Goal: Navigation & Orientation: Go to known website

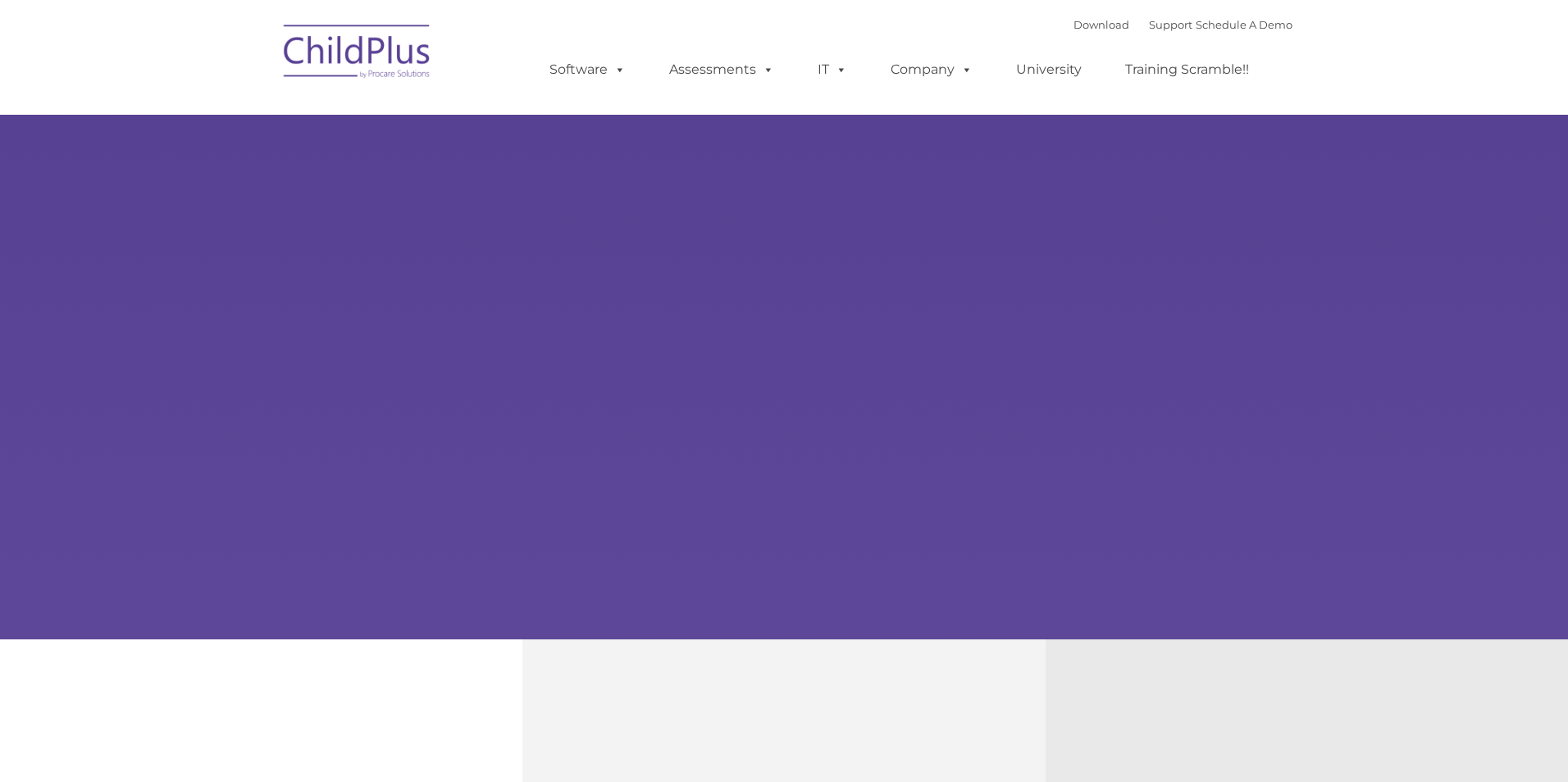
type input ""
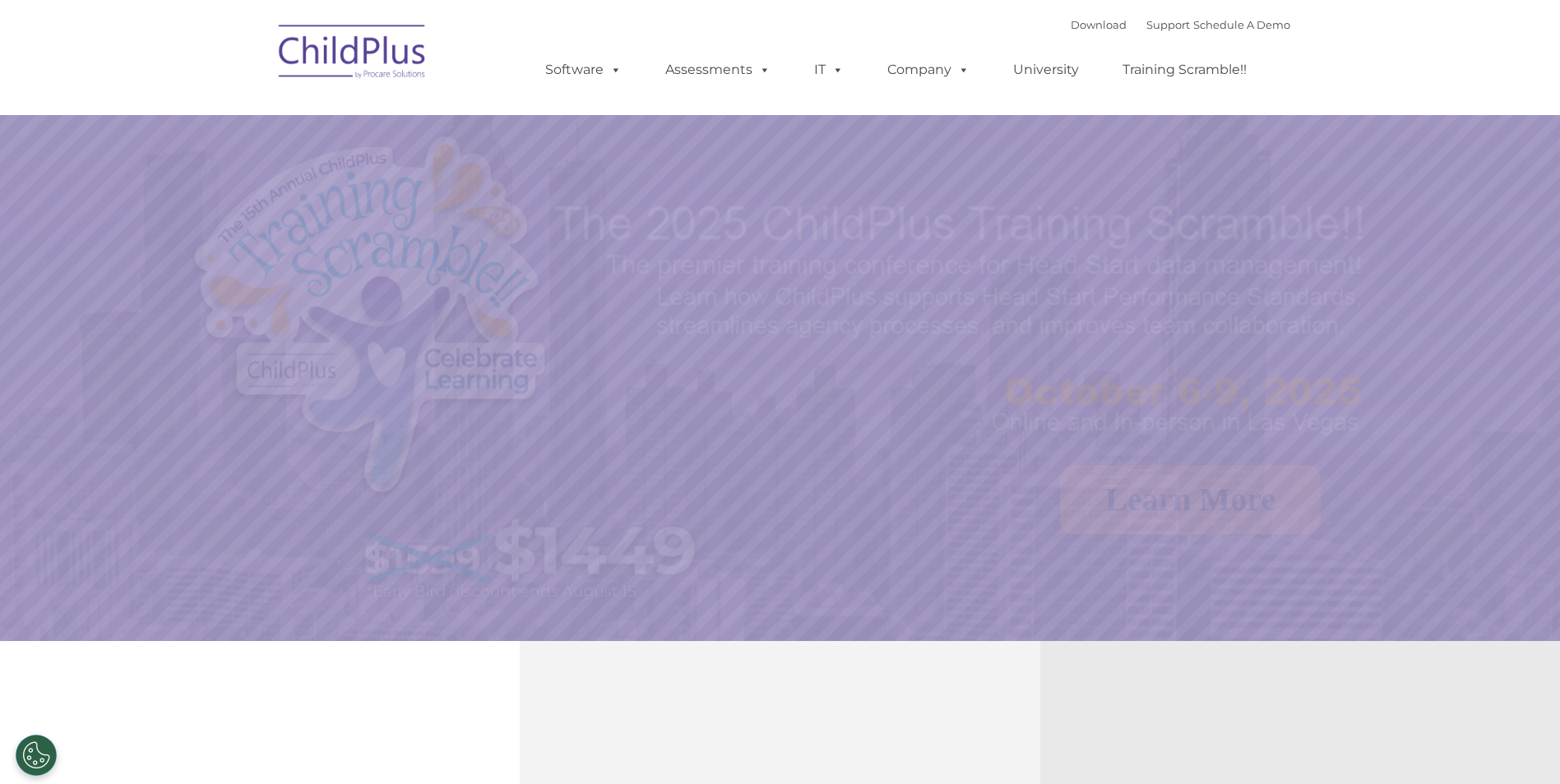
select select "MEDIUM"
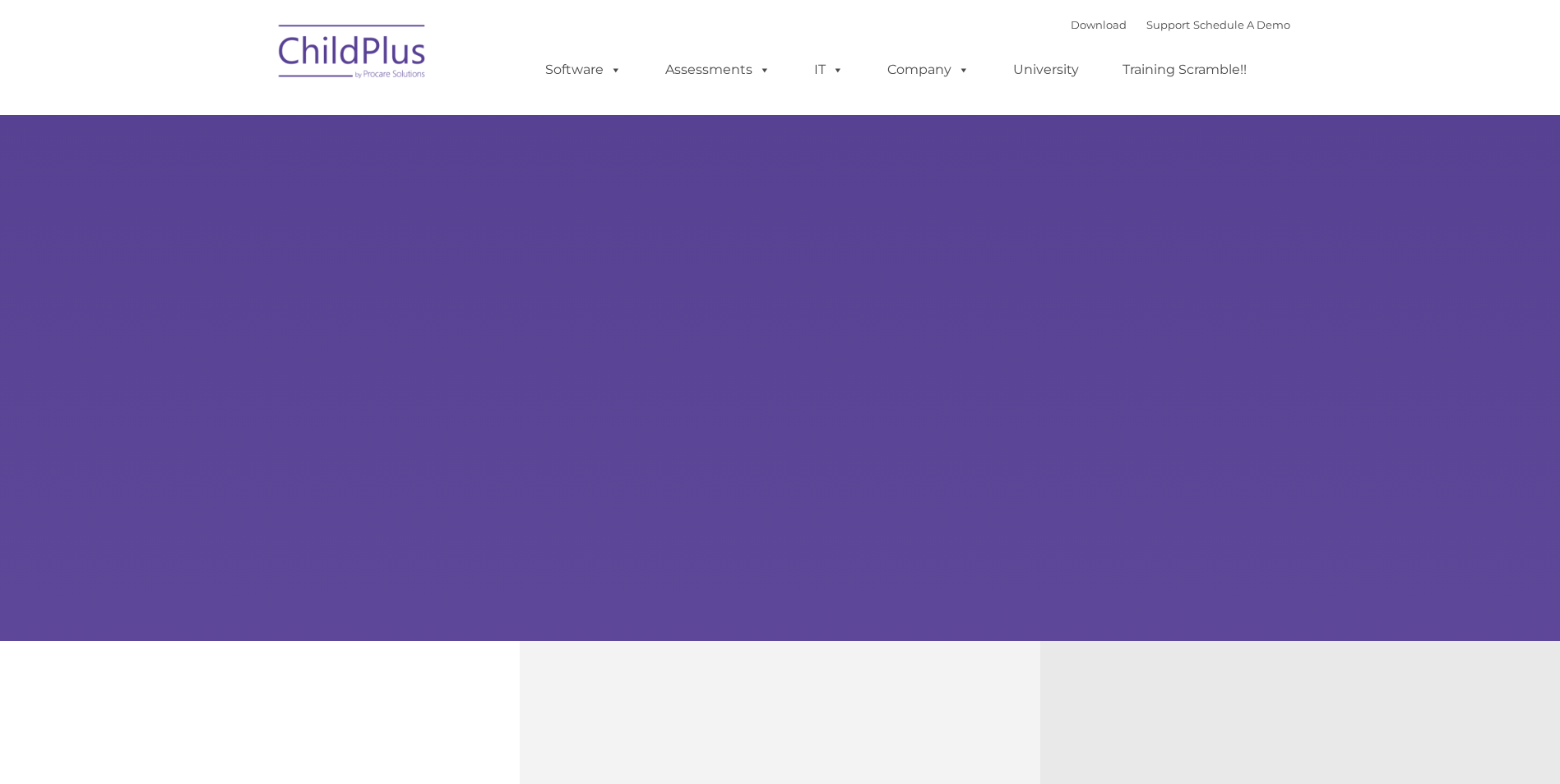
type input ""
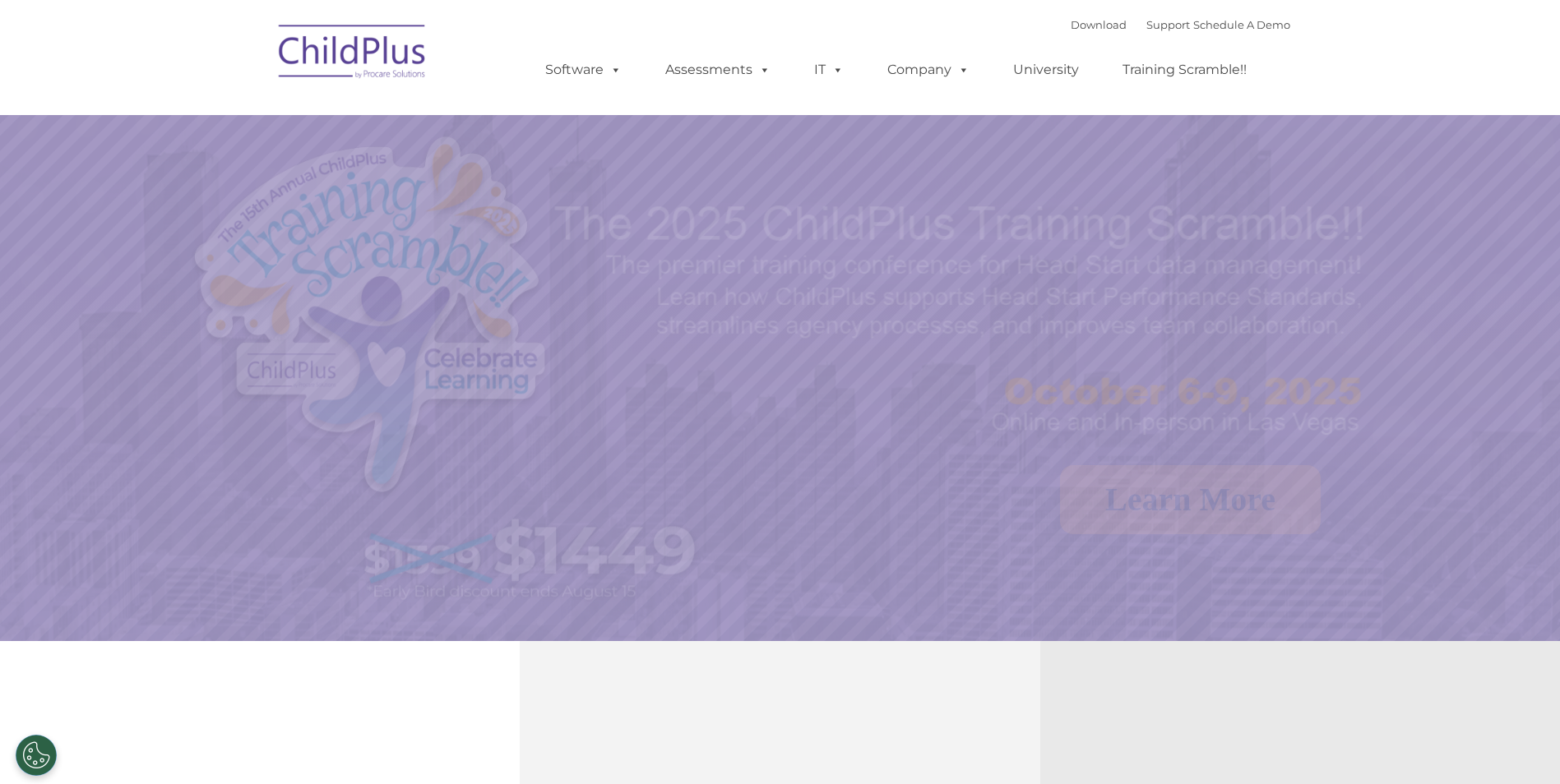
select select "MEDIUM"
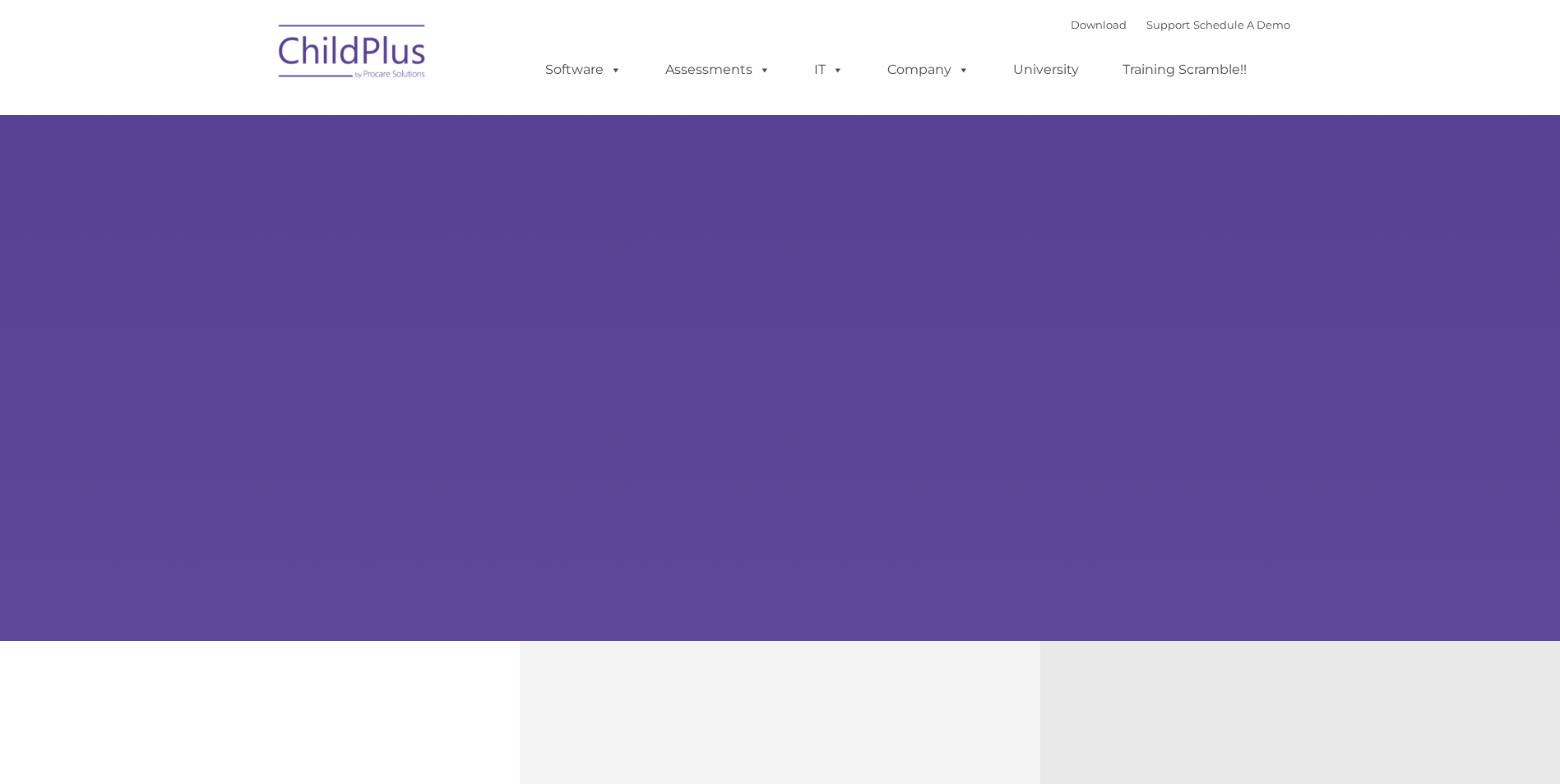
type input ""
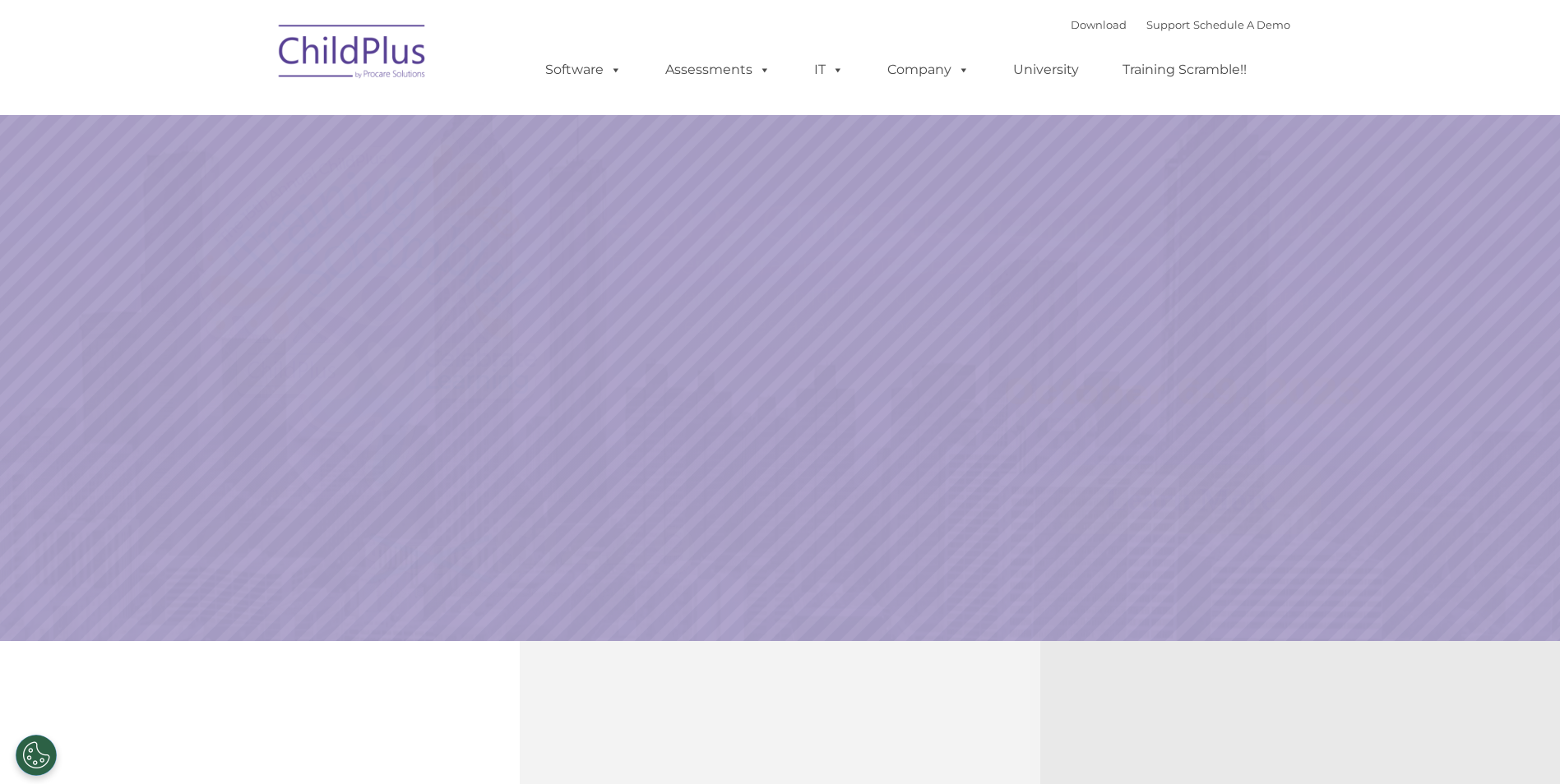
select select "MEDIUM"
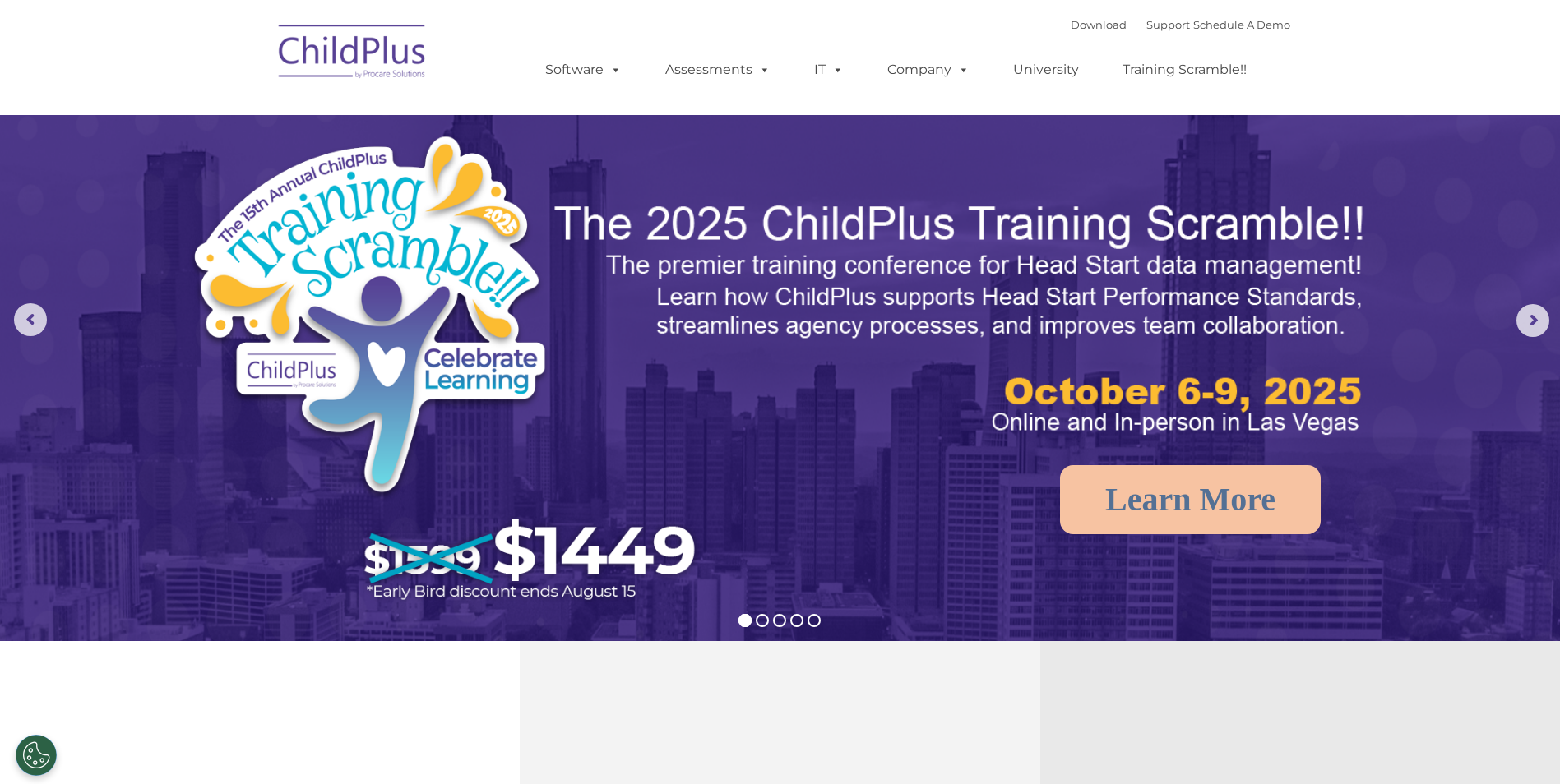
click at [401, 61] on img at bounding box center [353, 53] width 164 height 82
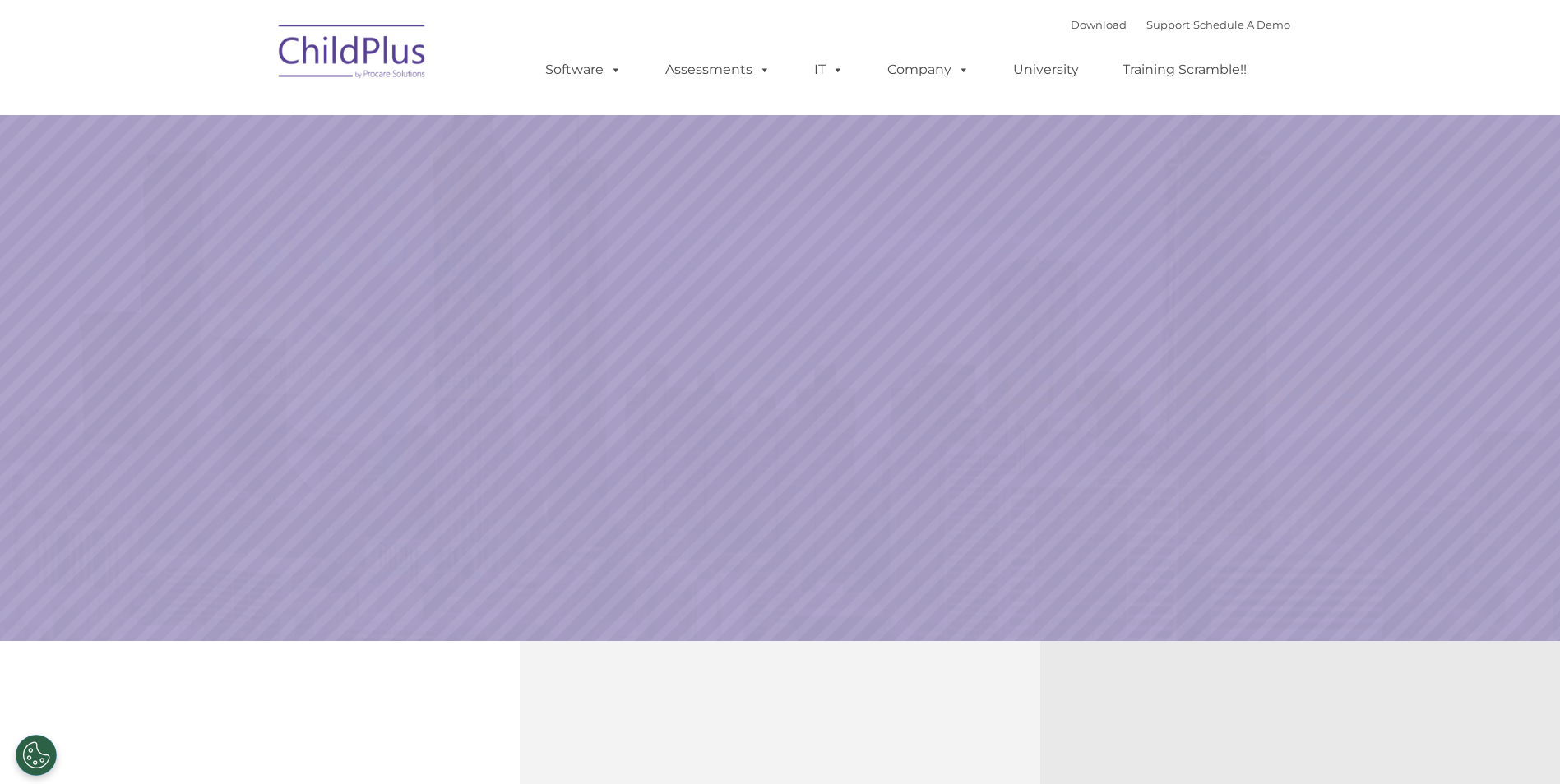
select select "MEDIUM"
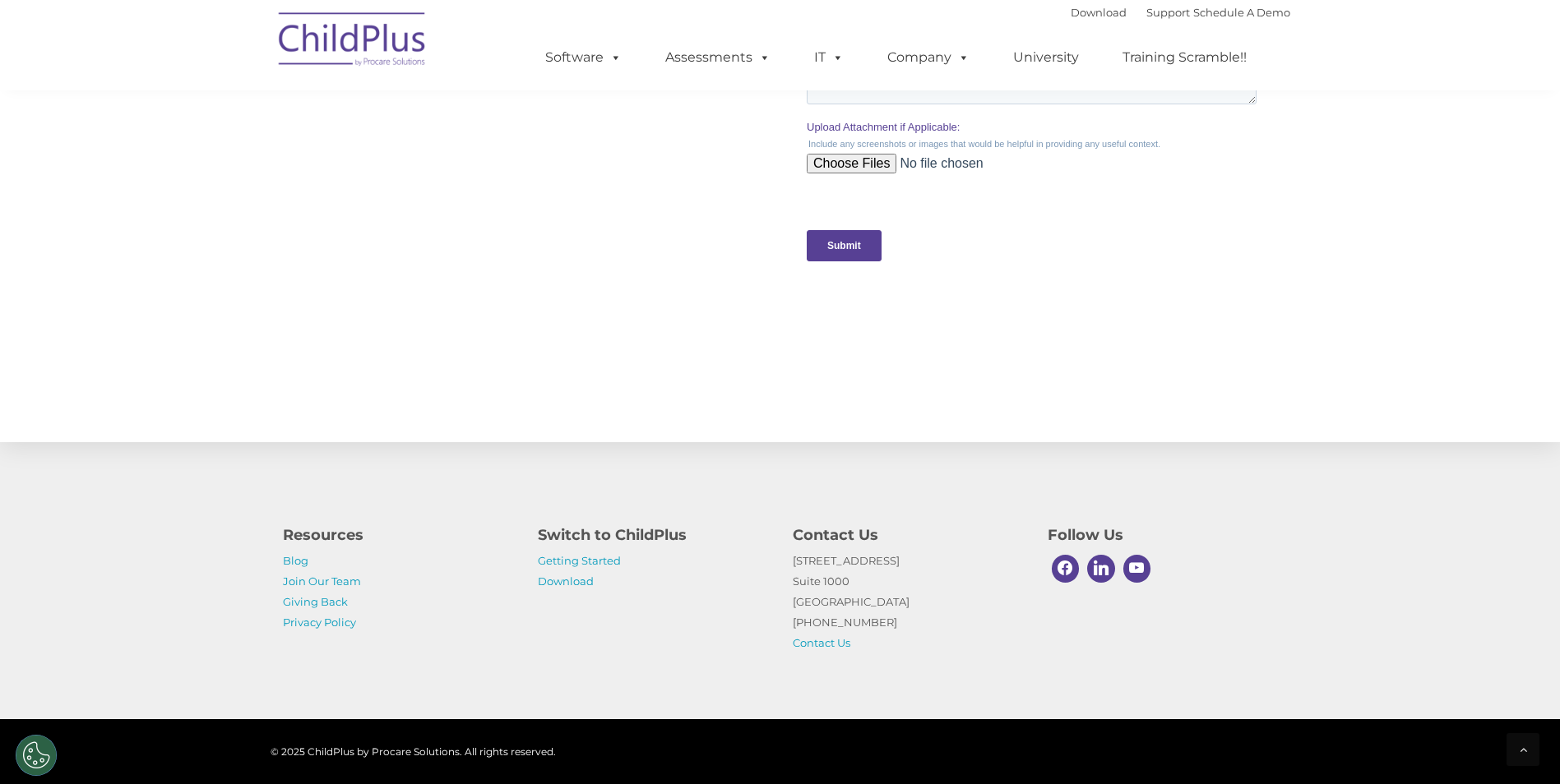
scroll to position [1603, 0]
